Goal: Information Seeking & Learning: Understand process/instructions

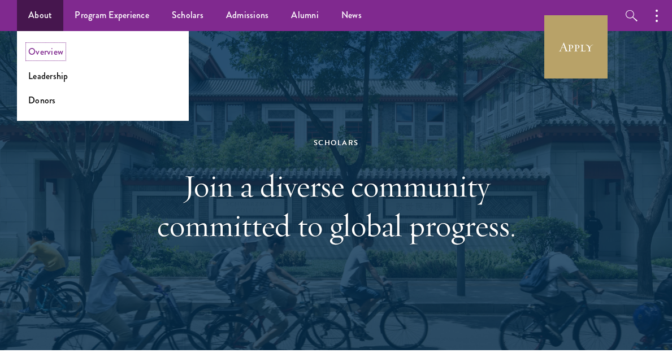
click at [47, 47] on link "Overview" at bounding box center [45, 51] width 35 height 13
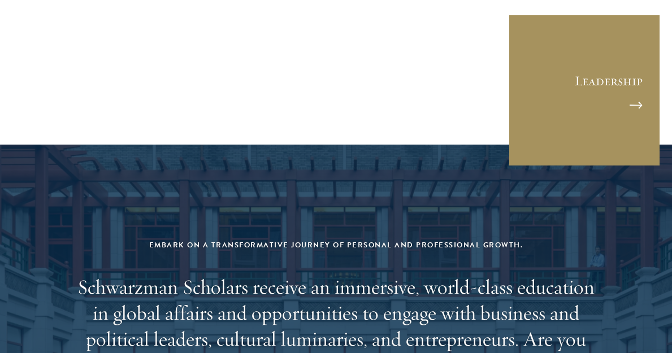
scroll to position [4239, 0]
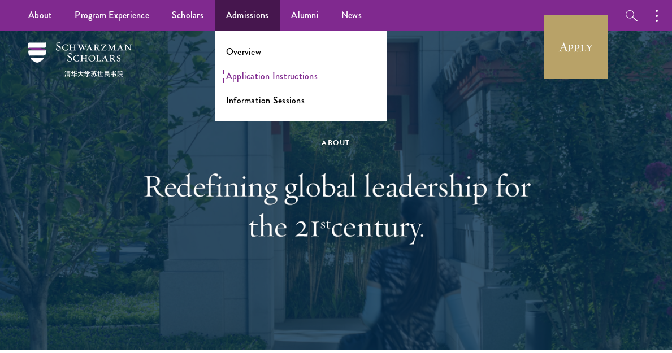
click at [264, 79] on link "Application Instructions" at bounding box center [272, 76] width 92 height 13
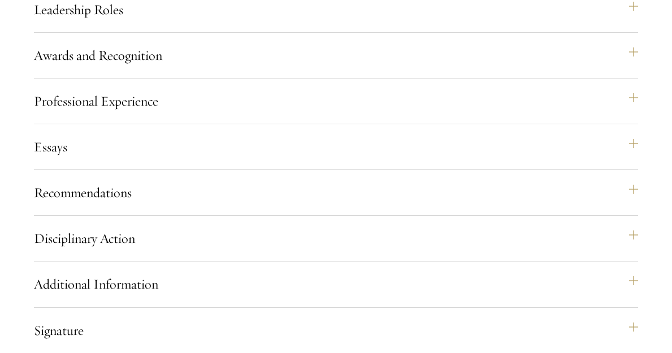
scroll to position [1243, 0]
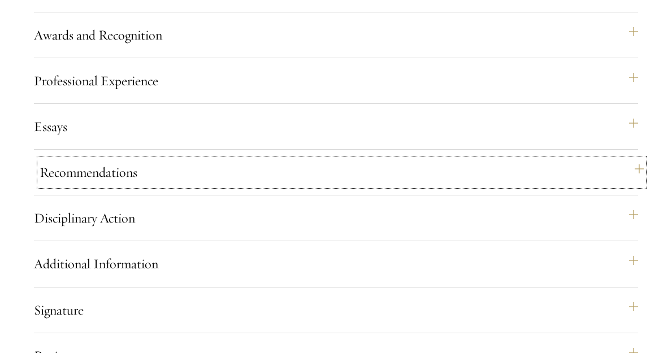
click at [431, 186] on button "Recommendations" at bounding box center [342, 172] width 604 height 27
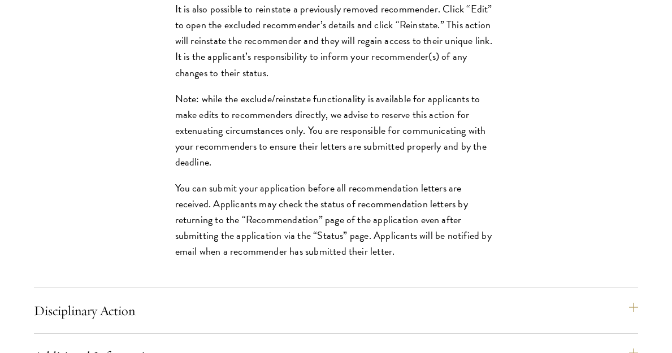
scroll to position [1865, 0]
